Goal: Information Seeking & Learning: Learn about a topic

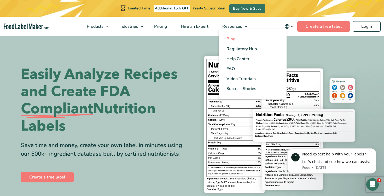
click at [232, 41] on span "Blog" at bounding box center [231, 39] width 9 height 6
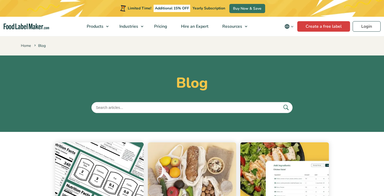
scroll to position [137, 0]
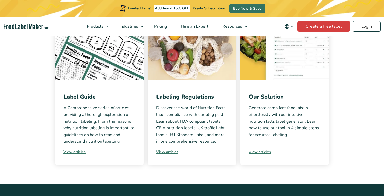
select select "2"
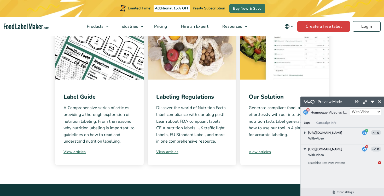
scroll to position [0, 0]
click at [167, 150] on link "View articles" at bounding box center [192, 151] width 72 height 5
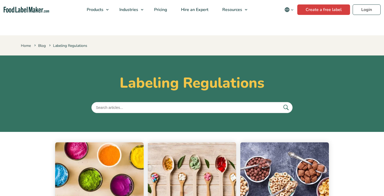
select select "2"
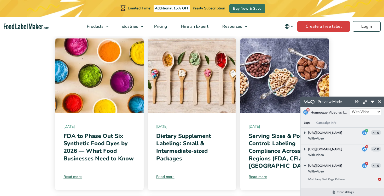
scroll to position [111, 0]
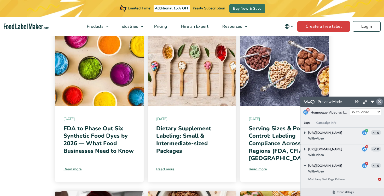
click at [380, 101] on icon at bounding box center [379, 101] width 3 height 3
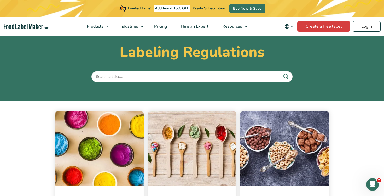
scroll to position [29, 0]
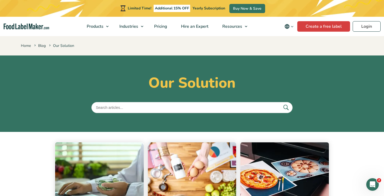
click at [128, 103] on input "text" at bounding box center [191, 107] width 201 height 11
type input "[GEOGRAPHIC_DATA]"
click at [288, 105] on icon "submit" at bounding box center [286, 107] width 8 height 8
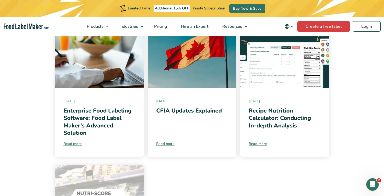
scroll to position [390, 0]
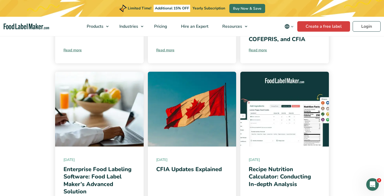
click at [165, 76] on img at bounding box center [192, 109] width 89 height 75
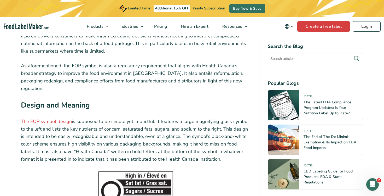
scroll to position [624, 0]
